Goal: Task Accomplishment & Management: Use online tool/utility

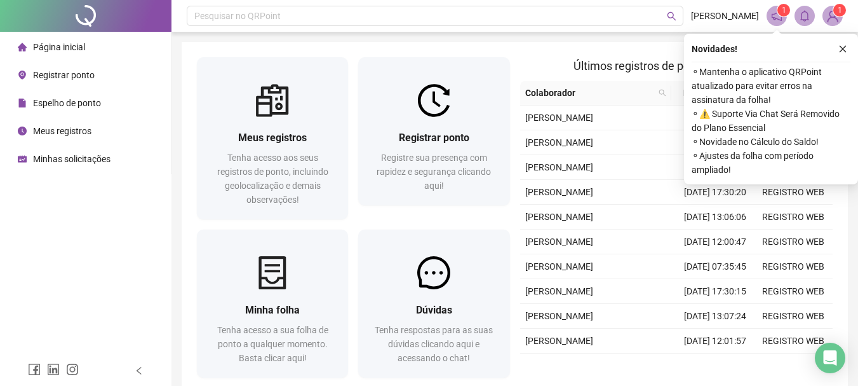
click at [97, 99] on span "Espelho de ponto" at bounding box center [67, 103] width 68 height 10
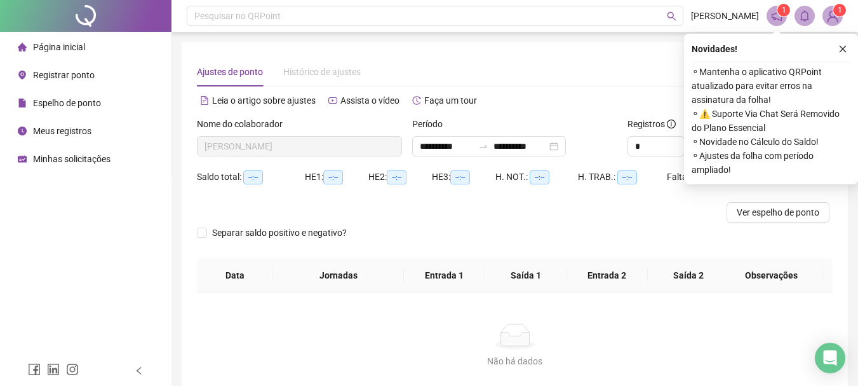
type input "**********"
click at [840, 49] on icon "close" at bounding box center [842, 48] width 9 height 9
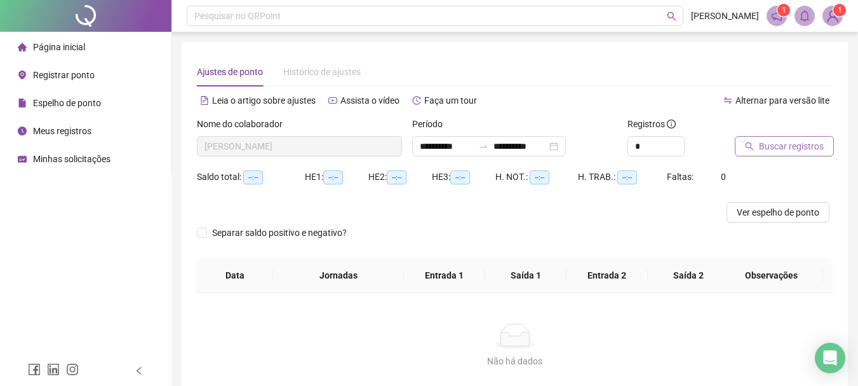
click at [783, 142] on span "Buscar registros" at bounding box center [791, 146] width 65 height 14
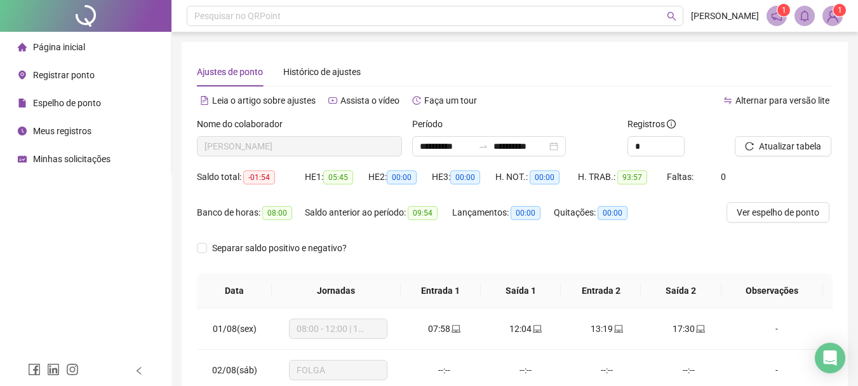
click at [72, 47] on span "Página inicial" at bounding box center [59, 47] width 52 height 10
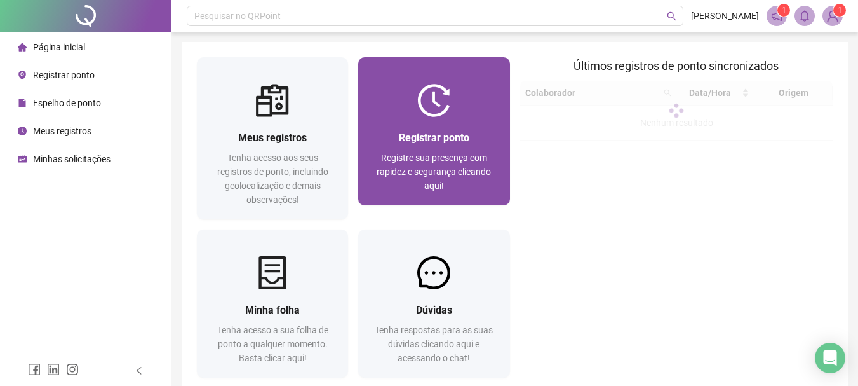
click at [460, 91] on div at bounding box center [433, 100] width 151 height 33
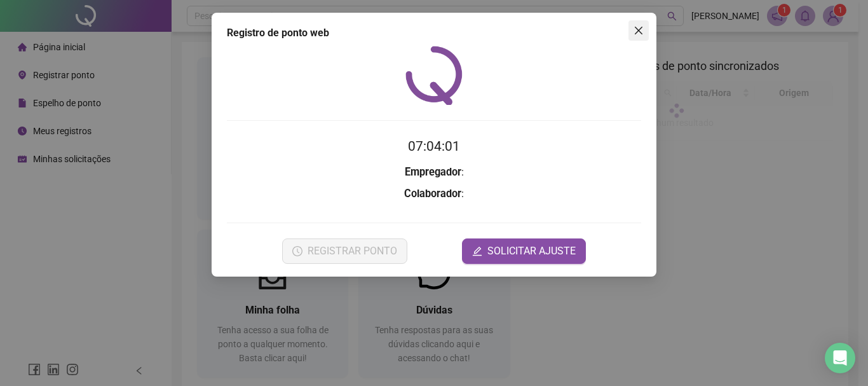
click at [643, 32] on icon "close" at bounding box center [638, 30] width 10 height 10
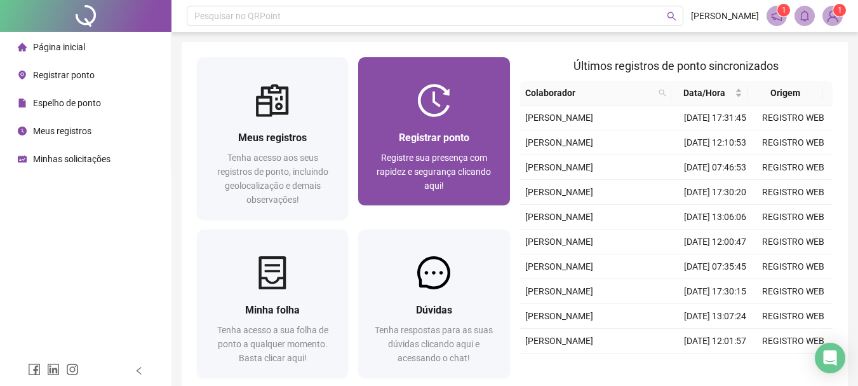
click at [451, 126] on div "Registrar ponto Registre sua presença com rapidez e segurança clicando aqui!" at bounding box center [433, 161] width 151 height 88
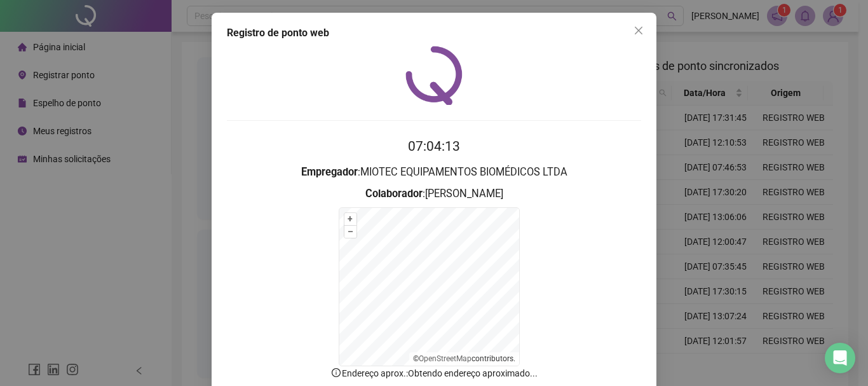
scroll to position [79, 0]
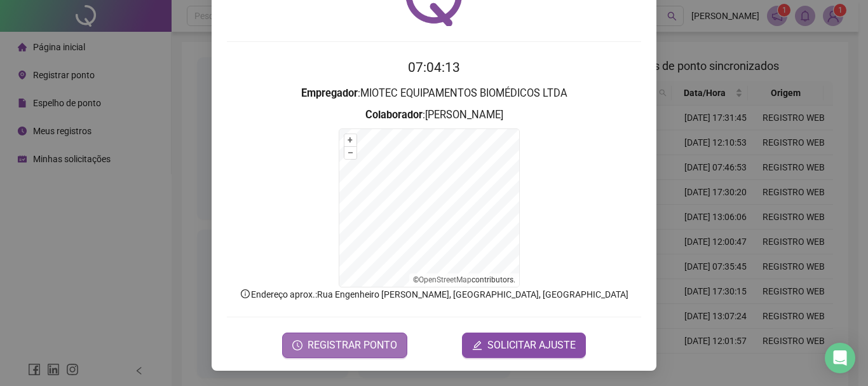
click at [344, 353] on button "REGISTRAR PONTO" at bounding box center [344, 344] width 125 height 25
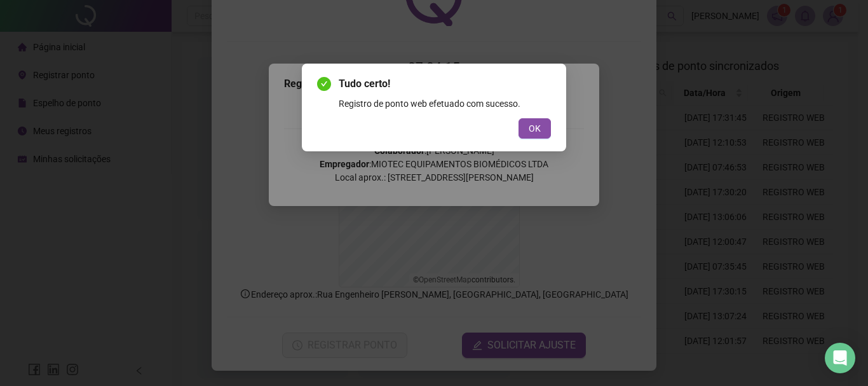
click at [528, 125] on button "OK" at bounding box center [534, 128] width 32 height 20
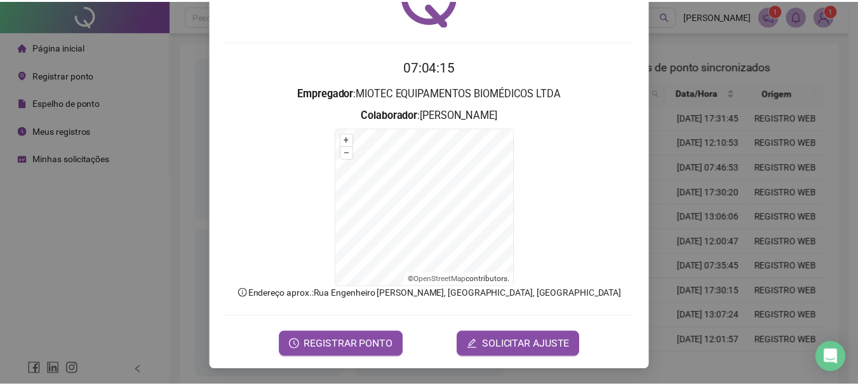
scroll to position [0, 0]
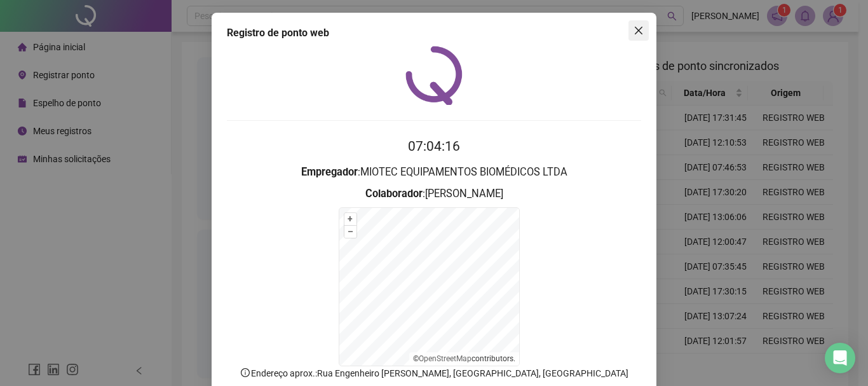
click at [633, 35] on icon "close" at bounding box center [638, 30] width 10 height 10
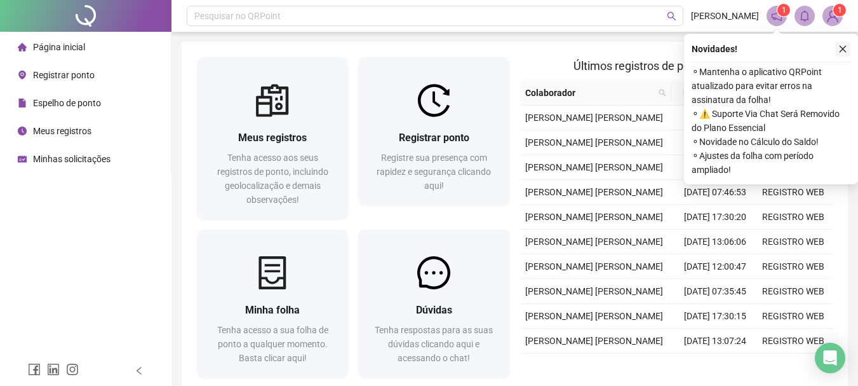
click at [844, 43] on button "button" at bounding box center [842, 48] width 15 height 15
